Goal: Information Seeking & Learning: Learn about a topic

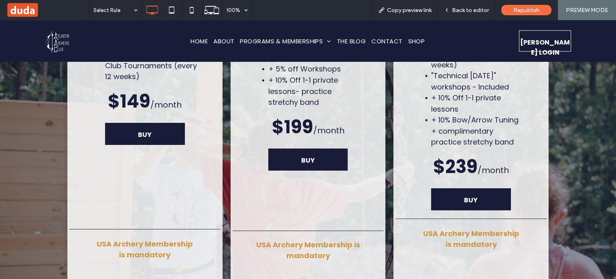
scroll to position [3209, 0]
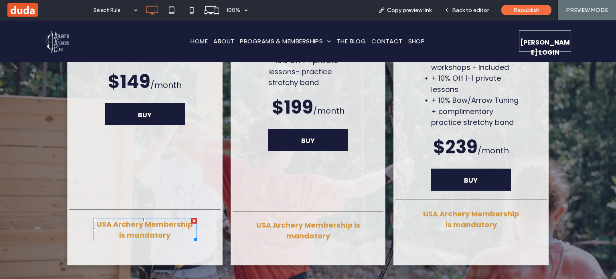
click at [160, 219] on strong "USA Archery Membership is mandatory" at bounding box center [145, 229] width 96 height 21
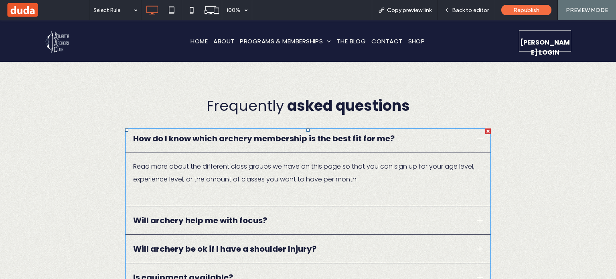
scroll to position [3530, 0]
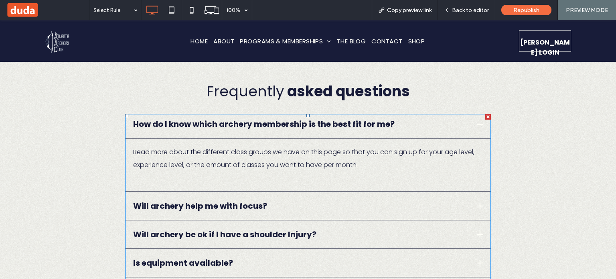
click at [318, 114] on span at bounding box center [308, 281] width 366 height 334
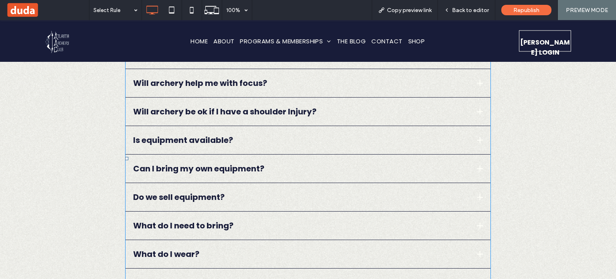
scroll to position [3690, 0]
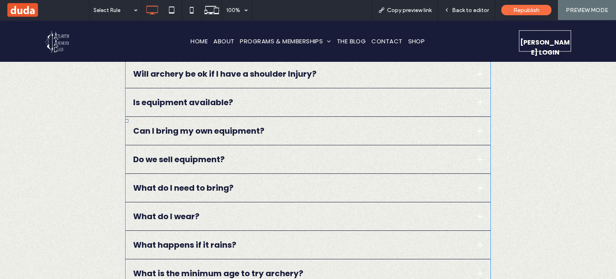
click at [223, 235] on span at bounding box center [308, 120] width 366 height 334
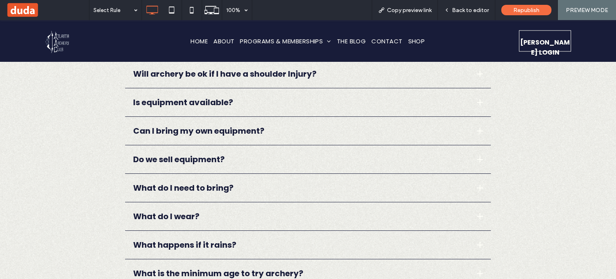
click at [555, 213] on div "Frequently asked questions How do I know which archery membership is the best f…" at bounding box center [308, 102] width 616 height 468
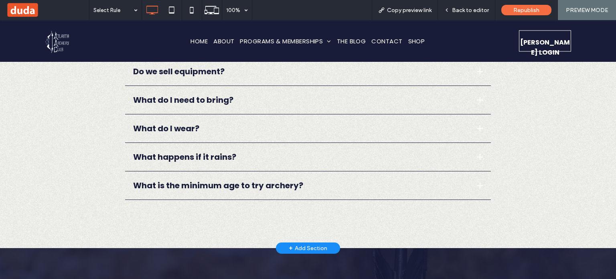
scroll to position [3810, 0]
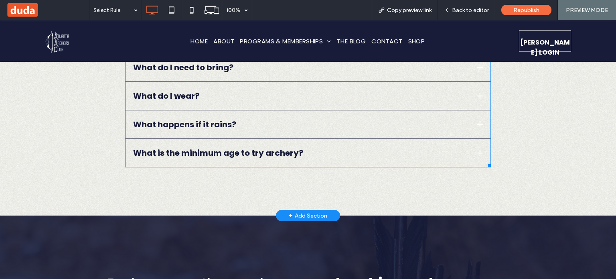
click at [245, 116] on span at bounding box center [308, 0] width 366 height 334
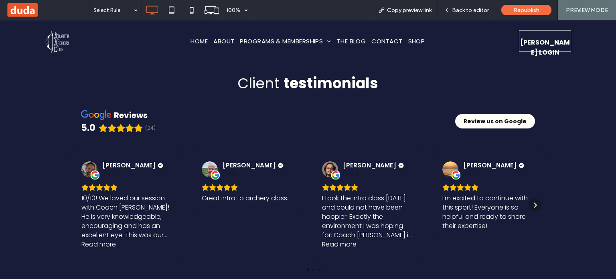
scroll to position [4211, 0]
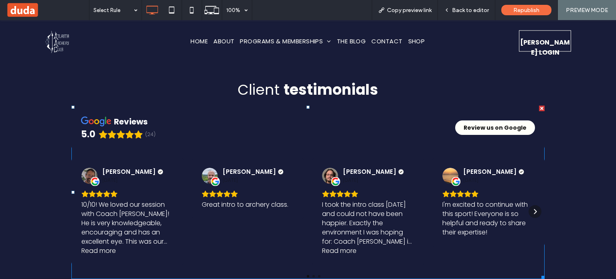
click at [499, 105] on span at bounding box center [307, 191] width 473 height 173
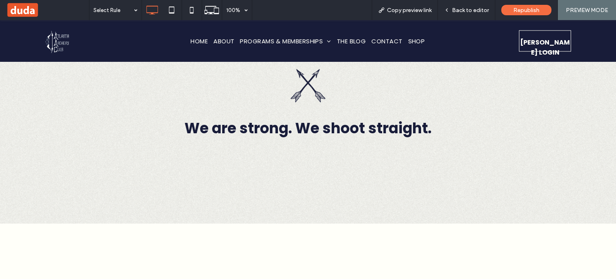
scroll to position [4572, 0]
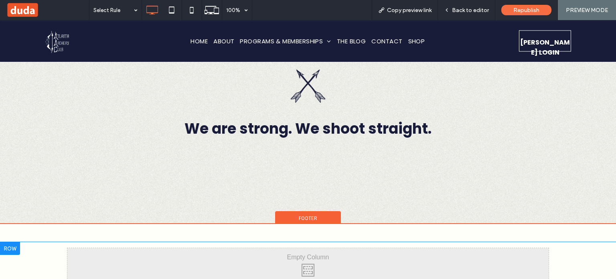
click at [489, 248] on div "Click To Paste" at bounding box center [307, 268] width 481 height 40
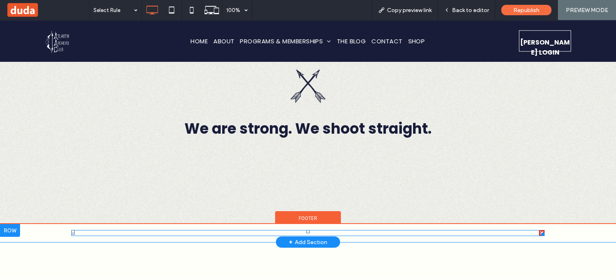
click at [423, 230] on div at bounding box center [307, 233] width 473 height 6
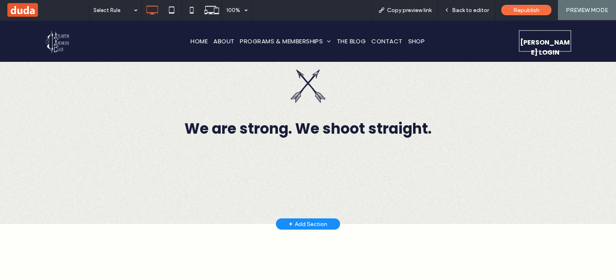
scroll to position [4532, 0]
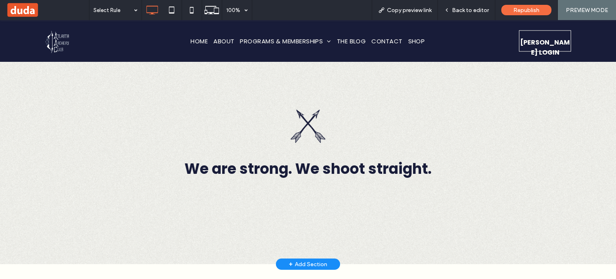
click at [407, 169] on div "We are strong. We shoot straight. Click To Paste Row + Add Section" at bounding box center [308, 143] width 616 height 242
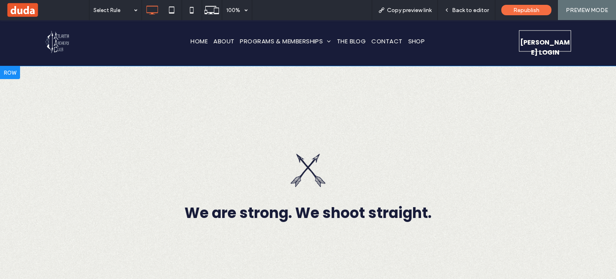
scroll to position [4412, 0]
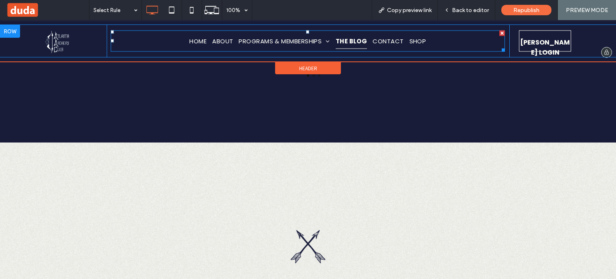
click at [345, 38] on span "THE BLOG" at bounding box center [352, 41] width 32 height 16
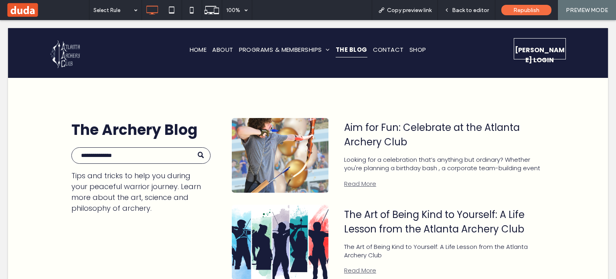
scroll to position [0, 0]
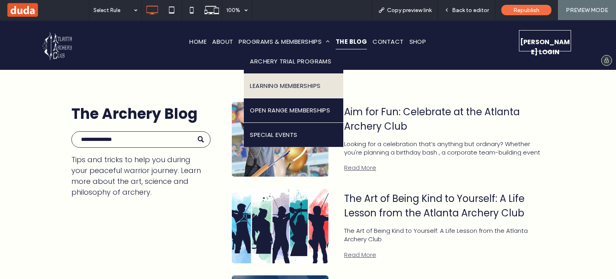
click at [310, 87] on span "LEARNING MEMBERSHIPS" at bounding box center [285, 86] width 71 height 12
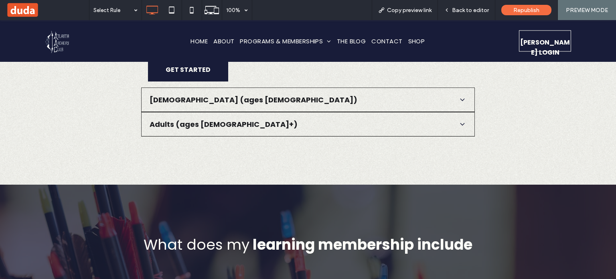
scroll to position [1444, 0]
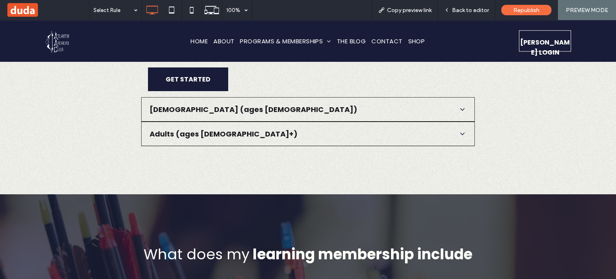
click at [244, 133] on span "Adults (ages [DEMOGRAPHIC_DATA]+)" at bounding box center [303, 133] width 306 height 11
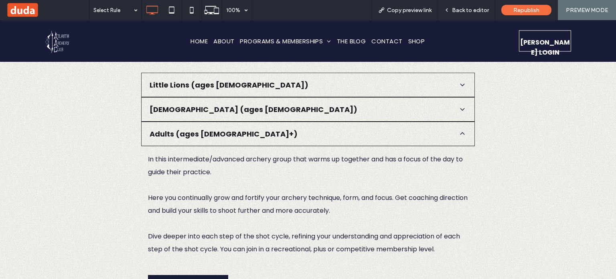
scroll to position [1324, 0]
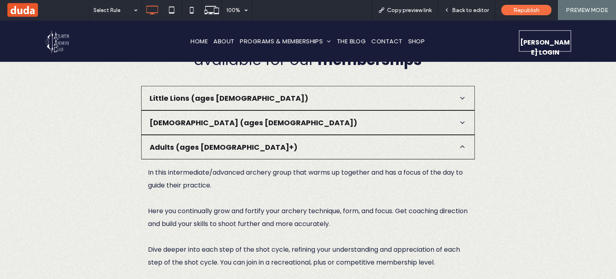
click at [235, 128] on div "[DEMOGRAPHIC_DATA] (ages [DEMOGRAPHIC_DATA])" at bounding box center [308, 122] width 334 height 24
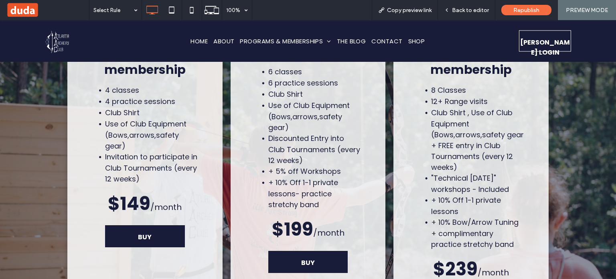
scroll to position [3289, 0]
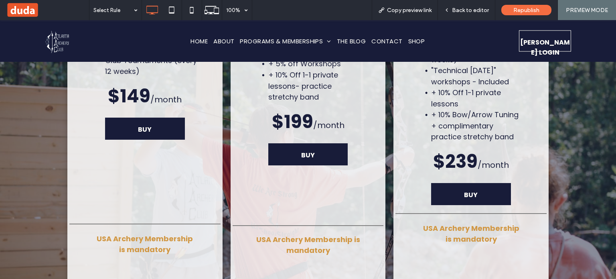
click at [331, 234] on strong "USA Archery Membership is mandatory" at bounding box center [308, 244] width 104 height 21
click at [49, 217] on div "Recreational membership 4 classes 4 practice sessions Club Shirt Use of Club Eq…" at bounding box center [308, 92] width 616 height 437
drag, startPoint x: 104, startPoint y: 217, endPoint x: 126, endPoint y: 215, distance: 22.2
click at [104, 232] on div "USA Archery Membership is mandatory" at bounding box center [145, 243] width 104 height 23
click at [126, 233] on strong "USA Archery Membership is mandatory" at bounding box center [145, 243] width 96 height 21
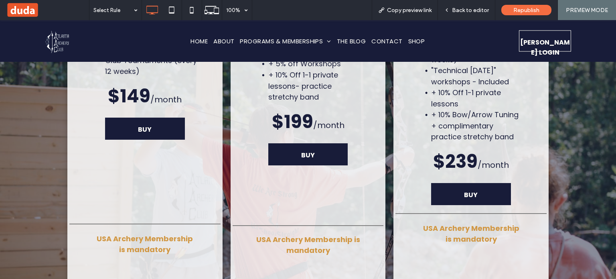
click at [142, 233] on strong "USA Archery Membership is mandatory" at bounding box center [145, 243] width 96 height 21
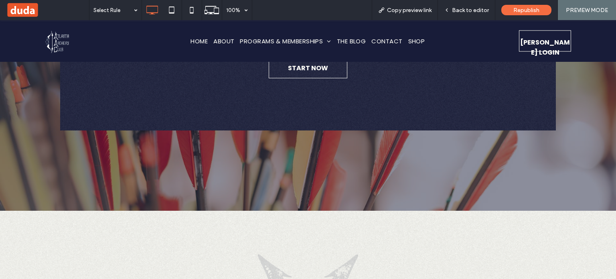
scroll to position [0, 0]
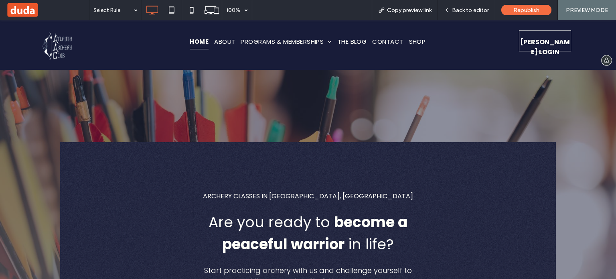
click at [190, 47] on span "HOME" at bounding box center [199, 42] width 19 height 16
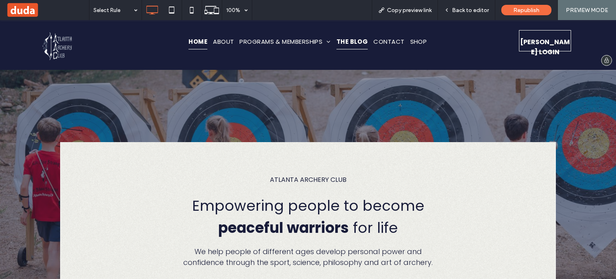
click at [361, 43] on span "THE BLOG" at bounding box center [353, 42] width 32 height 16
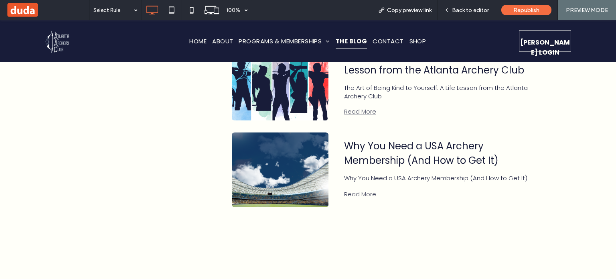
scroll to position [157, 0]
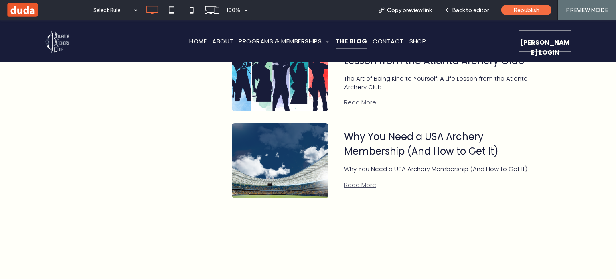
click at [350, 134] on link "Why You Need a USA Archery Membership (And How to Get It)" at bounding box center [442, 144] width 197 height 29
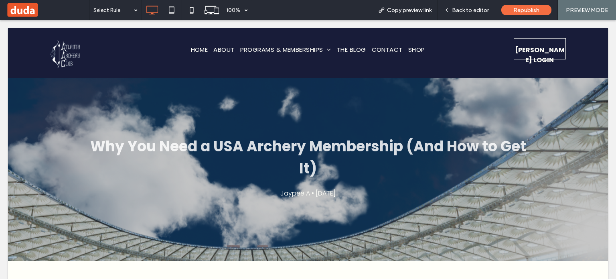
scroll to position [0, 0]
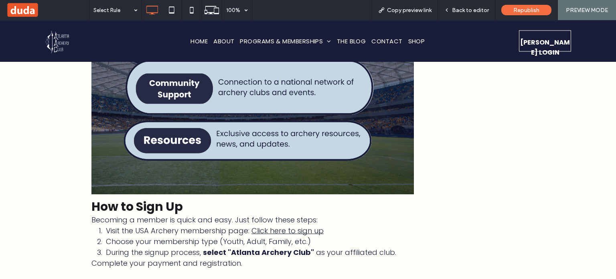
scroll to position [1158, 0]
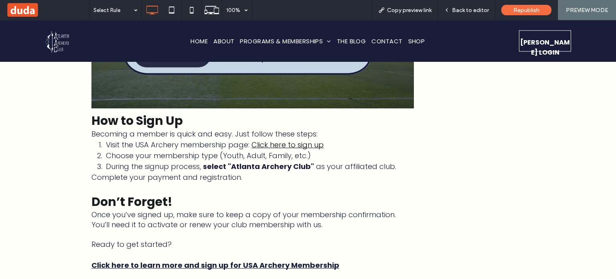
click at [276, 140] on link "Click here to sign up" at bounding box center [287, 145] width 72 height 10
click at [290, 185] on p at bounding box center [252, 187] width 322 height 11
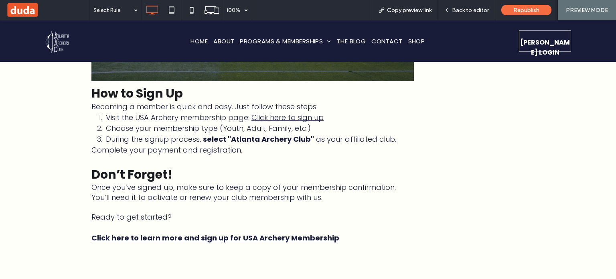
scroll to position [1239, 0]
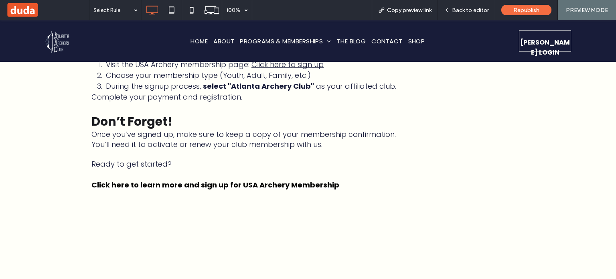
click at [237, 181] on strong "Click here to learn more and sign up for USA Archery Membership" at bounding box center [215, 185] width 248 height 10
click at [304, 182] on strong "Click here to learn more and sign up for USA Archery Membership" at bounding box center [215, 185] width 248 height 10
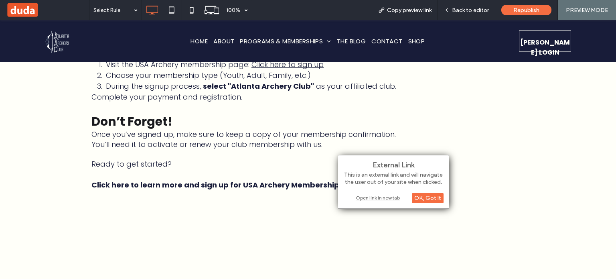
click at [407, 199] on div "Open link in new tab" at bounding box center [393, 197] width 100 height 8
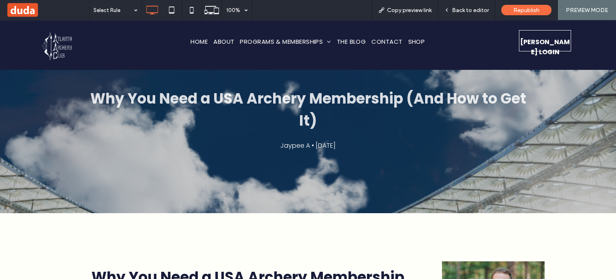
scroll to position [0, 0]
